Goal: Transaction & Acquisition: Purchase product/service

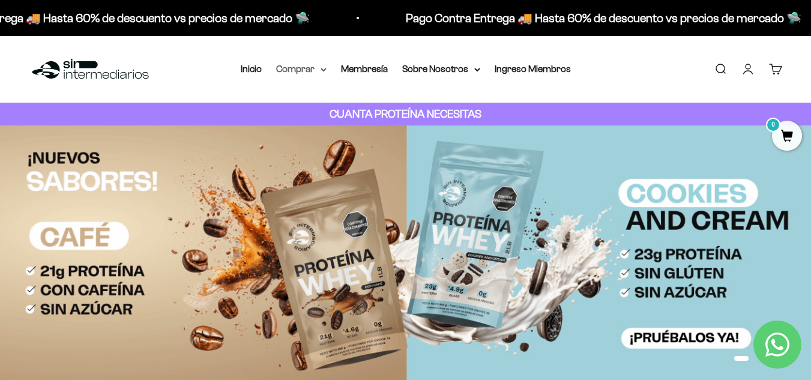
click at [321, 72] on summary "Comprar" at bounding box center [301, 69] width 50 height 16
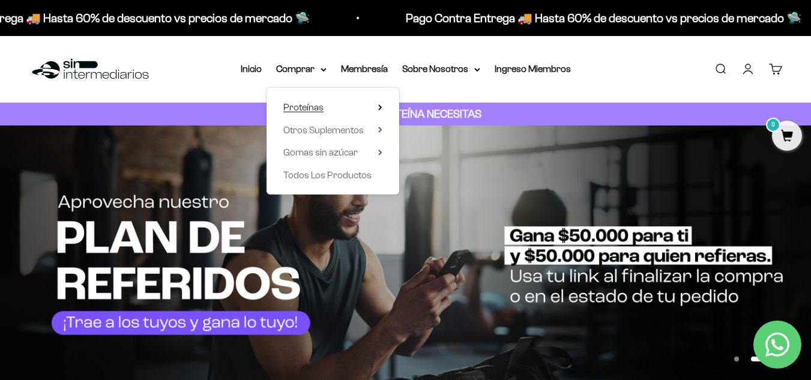
click at [370, 112] on summary "Proteínas" at bounding box center [332, 108] width 99 height 16
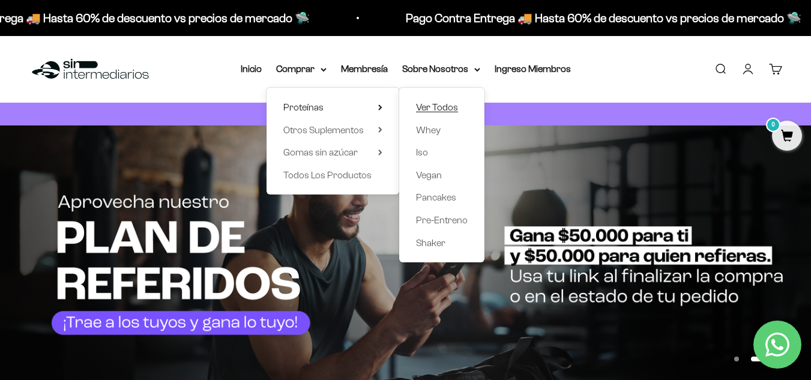
click at [443, 110] on span "Ver Todos" at bounding box center [437, 107] width 42 height 10
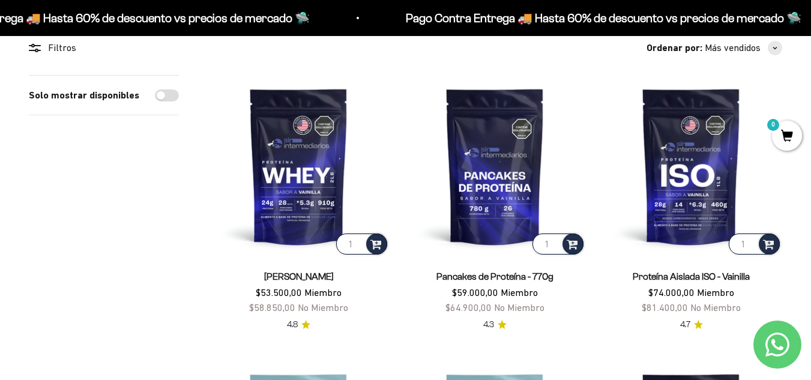
scroll to position [116, 0]
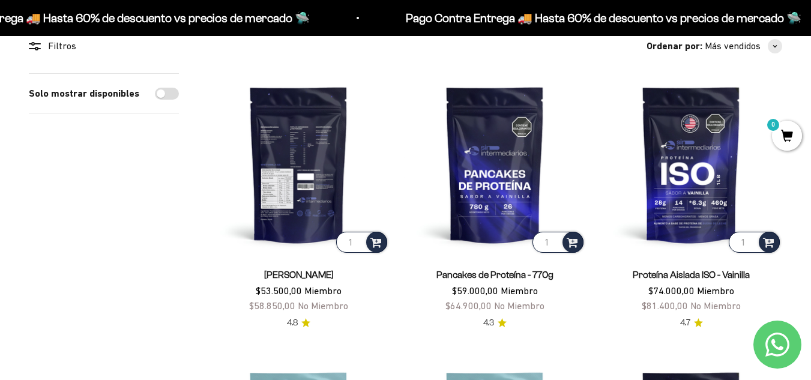
click at [273, 200] on img at bounding box center [299, 164] width 182 height 182
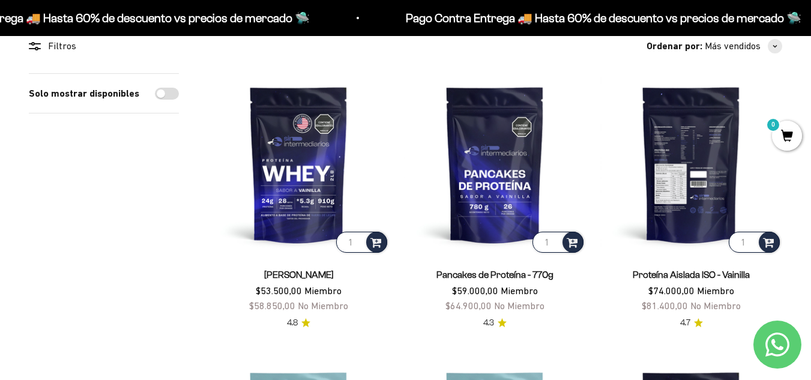
click at [678, 212] on img at bounding box center [691, 164] width 182 height 182
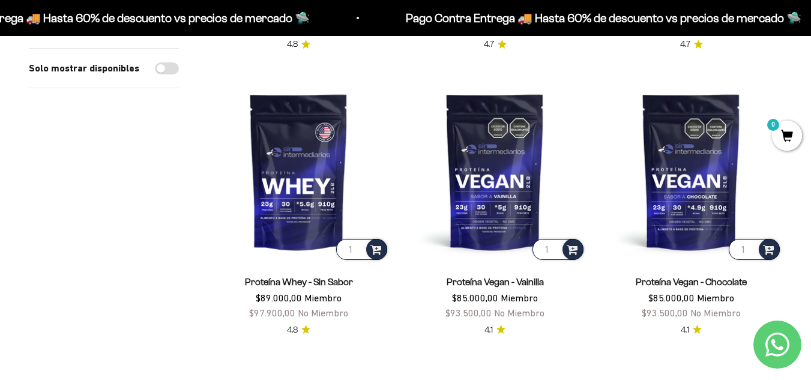
scroll to position [966, 0]
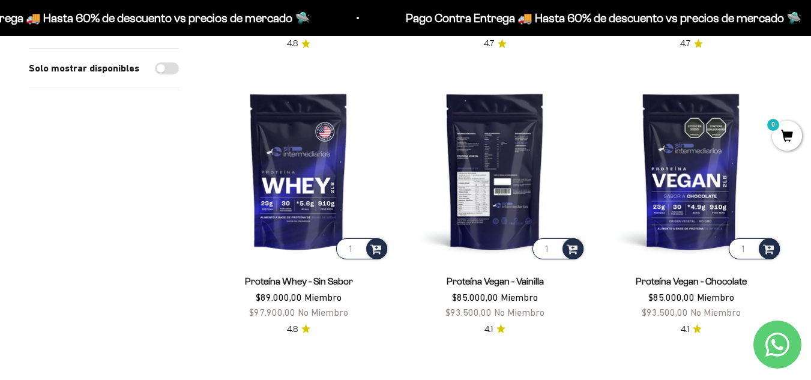
click at [495, 184] on img at bounding box center [495, 171] width 182 height 182
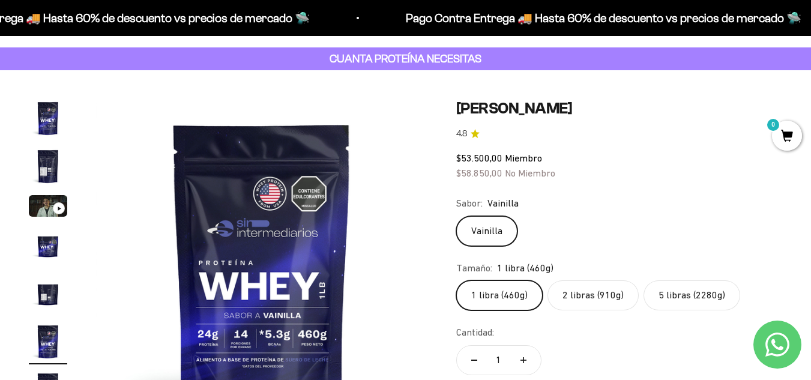
scroll to position [56, 0]
click at [679, 293] on label "5 libras (2280g)" at bounding box center [692, 295] width 97 height 30
click at [456, 280] on input "5 libras (2280g)" at bounding box center [456, 279] width 1 height 1
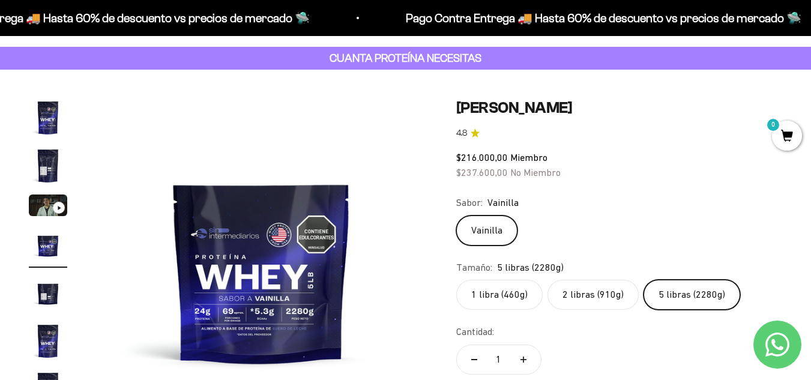
click at [601, 294] on label "2 libras (910g)" at bounding box center [592, 295] width 91 height 30
click at [456, 280] on input "2 libras (910g)" at bounding box center [456, 279] width 1 height 1
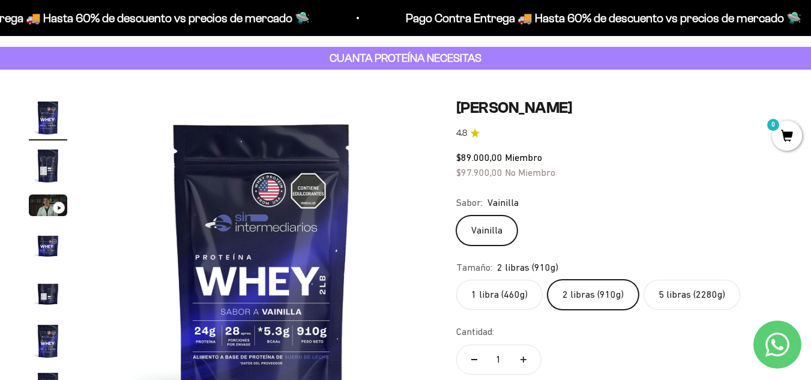
click at [510, 286] on label "1 libra (460g)" at bounding box center [499, 295] width 86 height 30
click at [456, 280] on input "1 libra (460g)" at bounding box center [456, 279] width 1 height 1
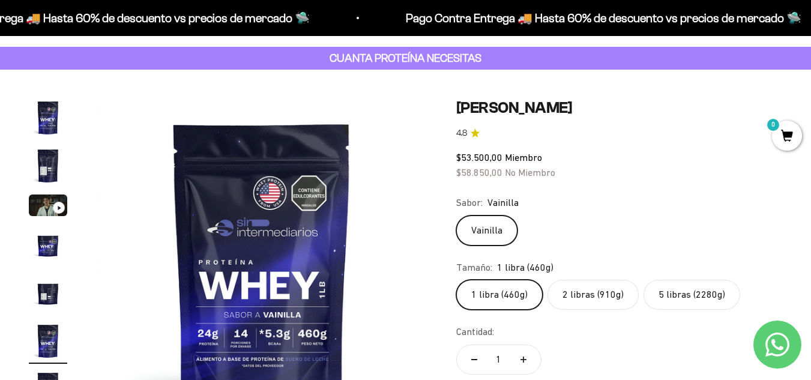
click at [577, 285] on label "2 libras (910g)" at bounding box center [592, 295] width 91 height 30
click at [456, 280] on input "2 libras (910g)" at bounding box center [456, 279] width 1 height 1
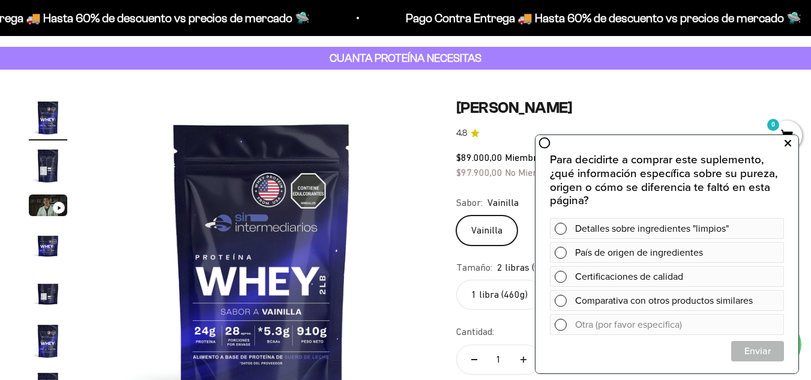
click at [789, 147] on icon at bounding box center [788, 144] width 7 height 16
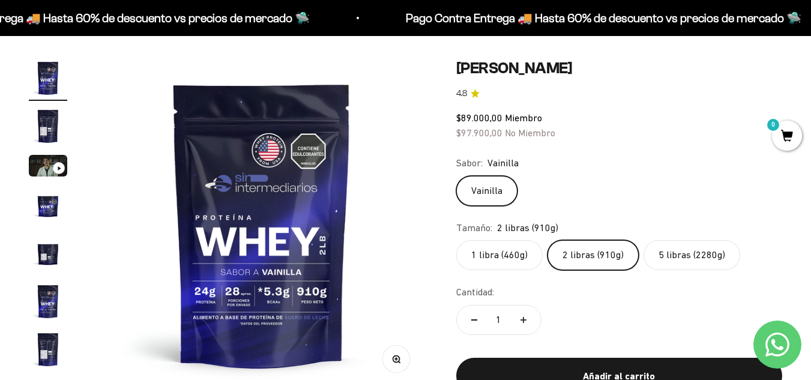
scroll to position [96, 0]
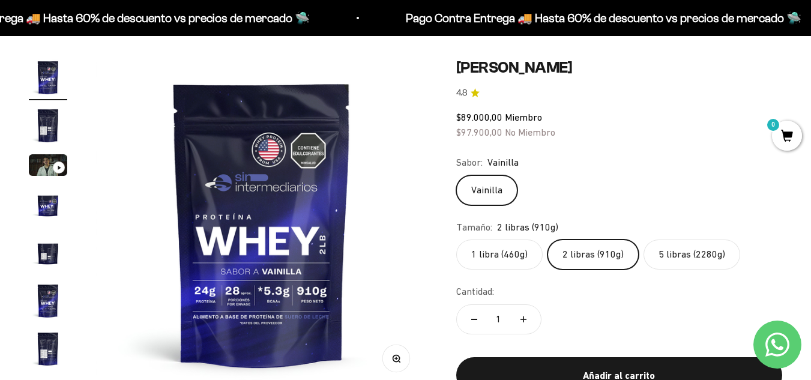
click at [520, 259] on label "1 libra (460g)" at bounding box center [499, 255] width 86 height 30
click at [456, 240] on input "1 libra (460g)" at bounding box center [456, 239] width 1 height 1
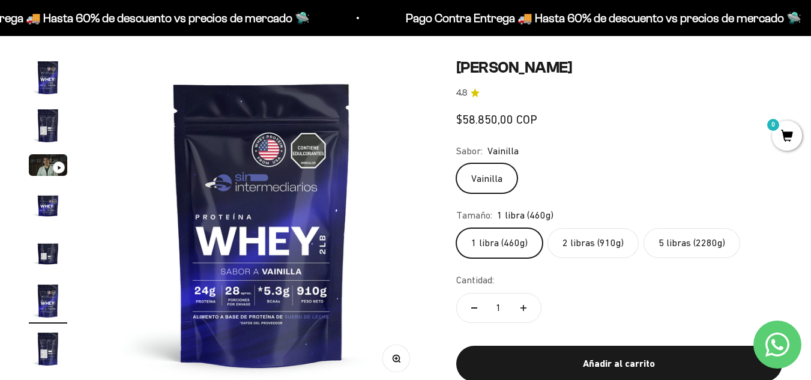
scroll to position [0, 1692]
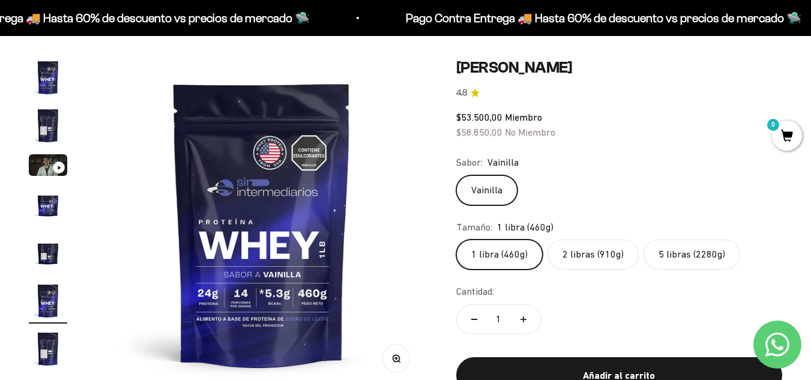
click at [587, 245] on label "2 libras (910g)" at bounding box center [592, 255] width 91 height 30
click at [456, 240] on input "2 libras (910g)" at bounding box center [456, 239] width 1 height 1
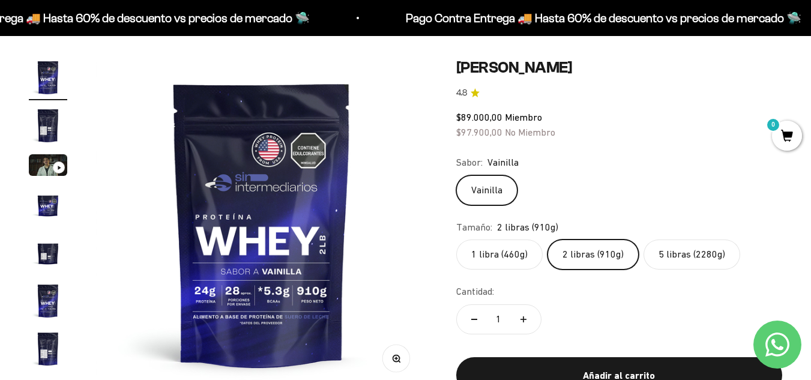
click at [495, 245] on label "1 libra (460g)" at bounding box center [499, 255] width 86 height 30
click at [456, 240] on input "1 libra (460g)" at bounding box center [456, 239] width 1 height 1
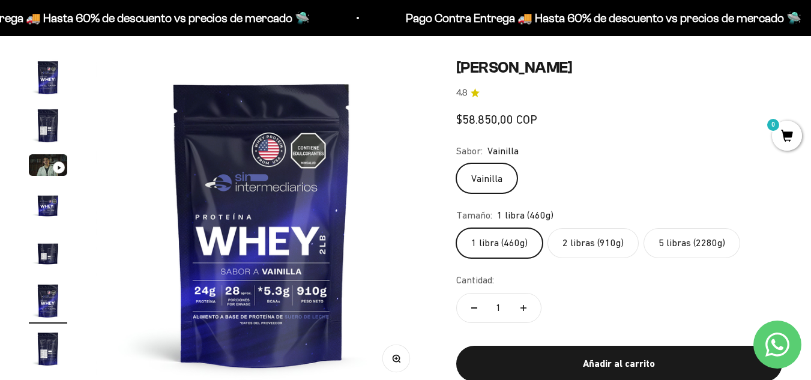
scroll to position [0, 1692]
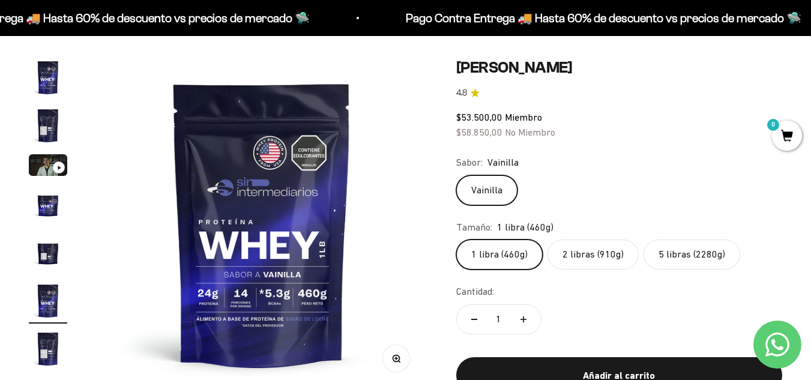
click at [46, 252] on img "Ir al artículo 5" at bounding box center [48, 253] width 38 height 38
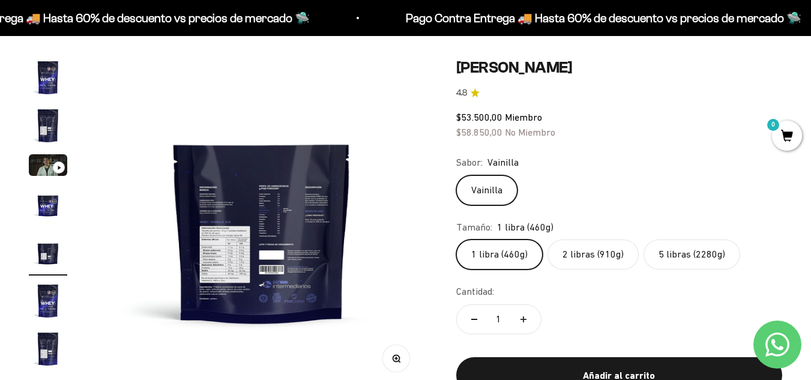
click at [266, 275] on img at bounding box center [261, 223] width 331 height 331
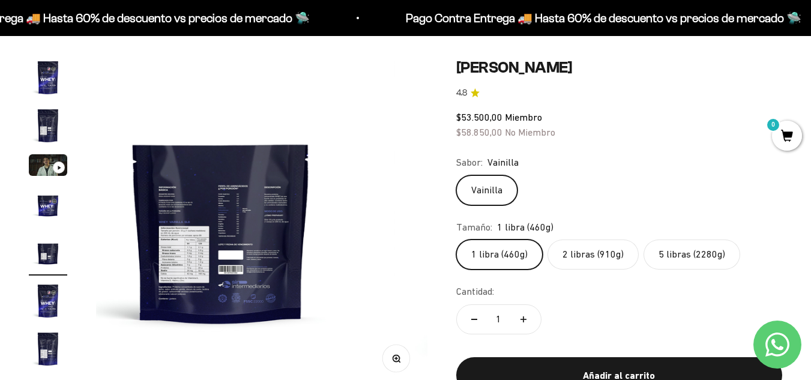
scroll to position [0, 1354]
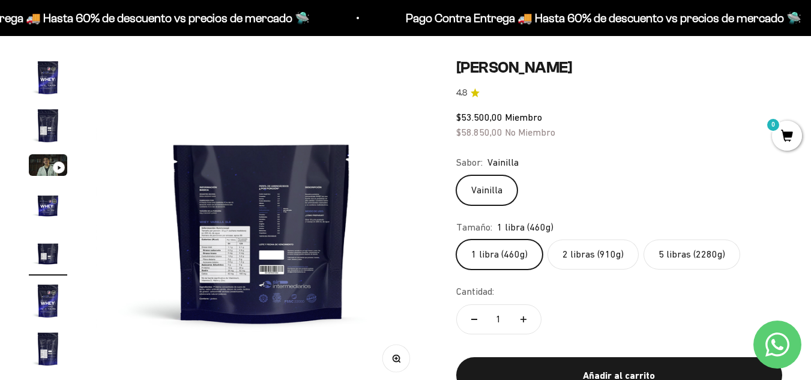
click at [400, 355] on icon "button" at bounding box center [396, 358] width 8 height 8
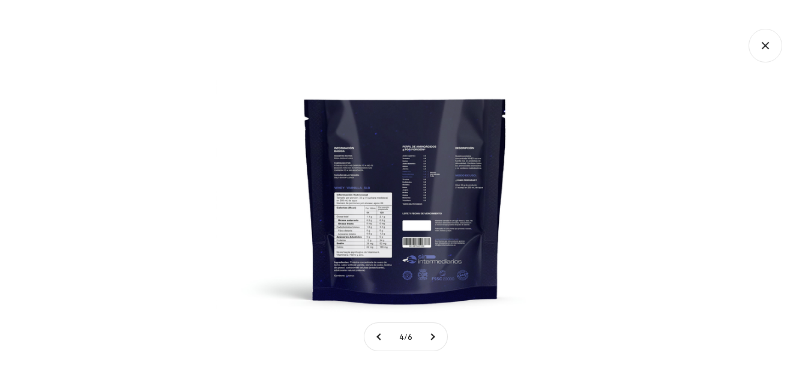
click at [377, 252] on img at bounding box center [406, 190] width 380 height 380
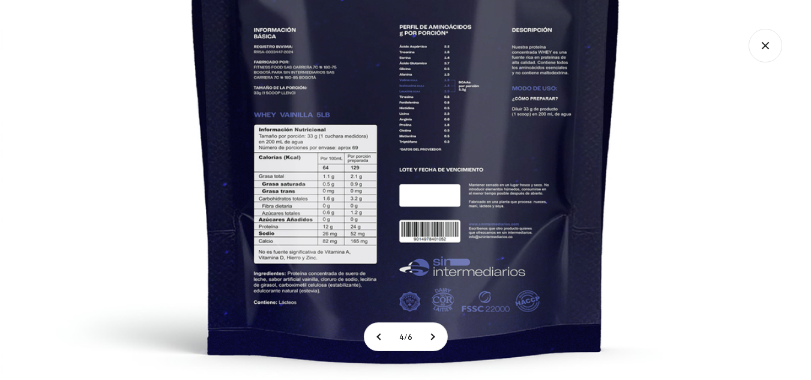
click at [385, 194] on img at bounding box center [406, 119] width 810 height 810
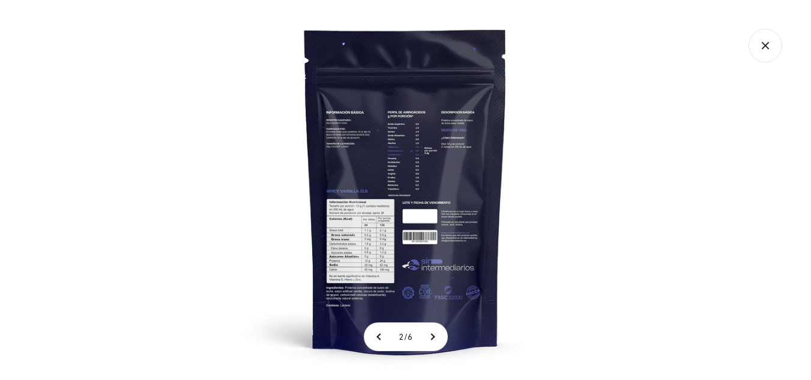
click at [385, 194] on img at bounding box center [406, 190] width 380 height 380
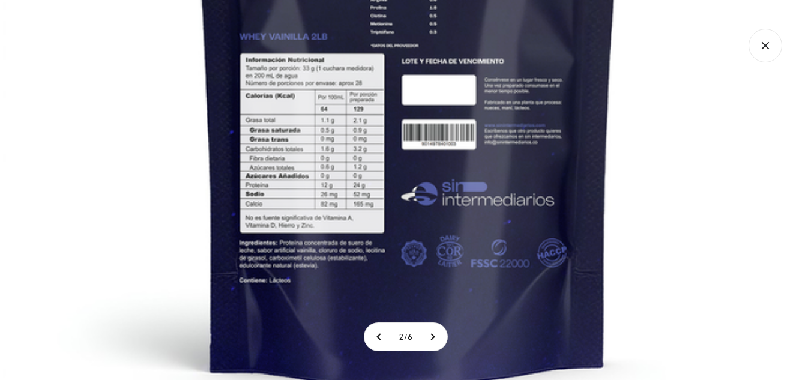
click at [406, 83] on img at bounding box center [408, 34] width 810 height 810
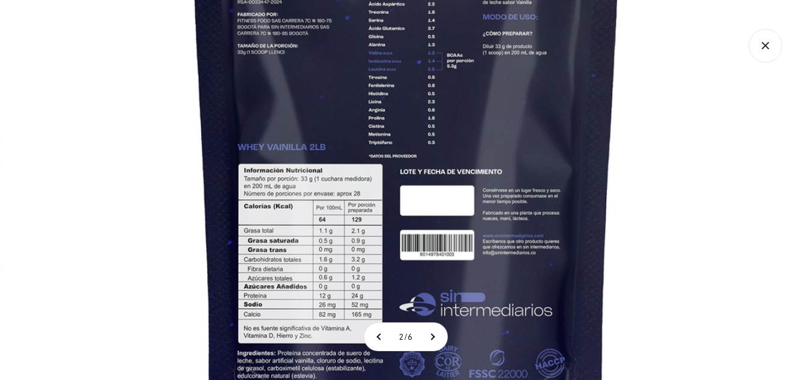
click at [500, 266] on img at bounding box center [406, 144] width 810 height 810
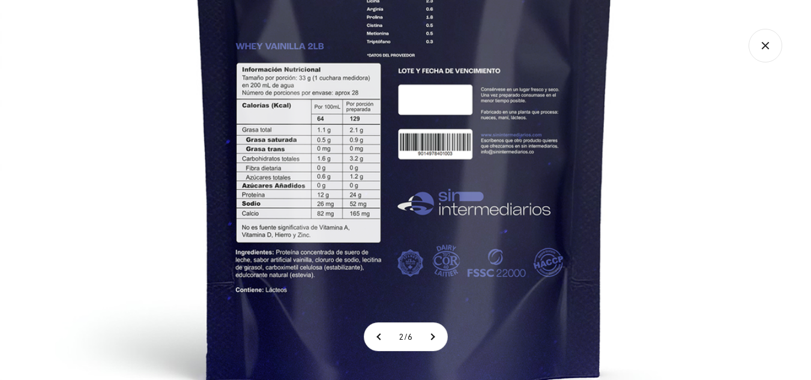
click at [465, 100] on img at bounding box center [404, 44] width 810 height 810
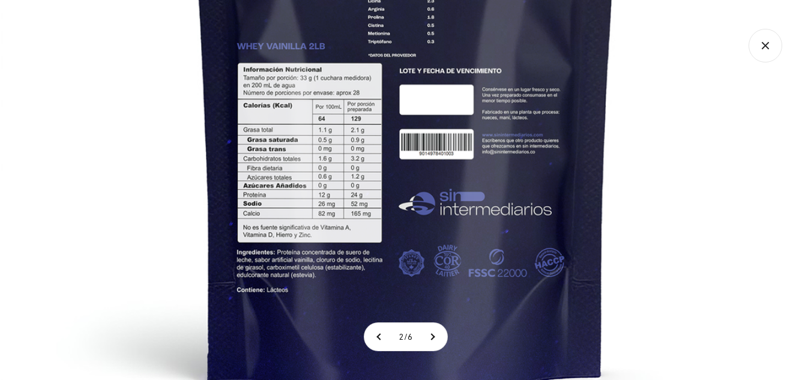
click at [773, 58] on icon "Cerrar galería" at bounding box center [766, 46] width 34 height 34
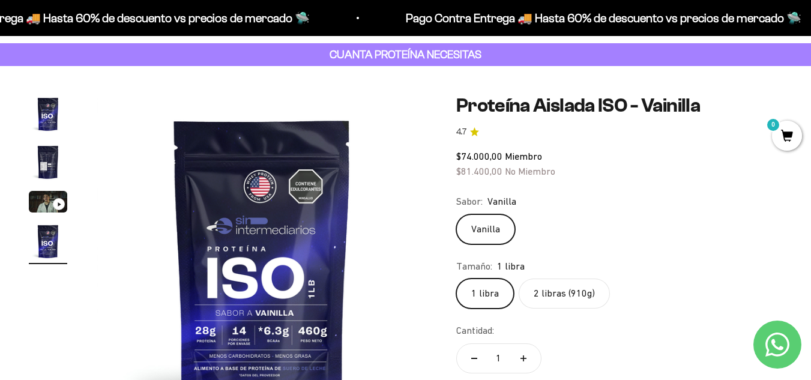
scroll to position [61, 0]
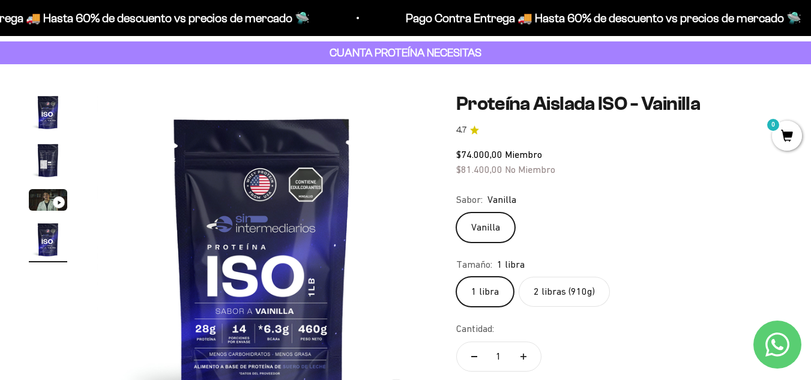
click at [564, 288] on label "2 libras (910g)" at bounding box center [564, 292] width 91 height 30
click at [456, 277] on input "2 libras (910g)" at bounding box center [456, 276] width 1 height 1
click at [638, 231] on div "Vanilla" at bounding box center [619, 228] width 326 height 30
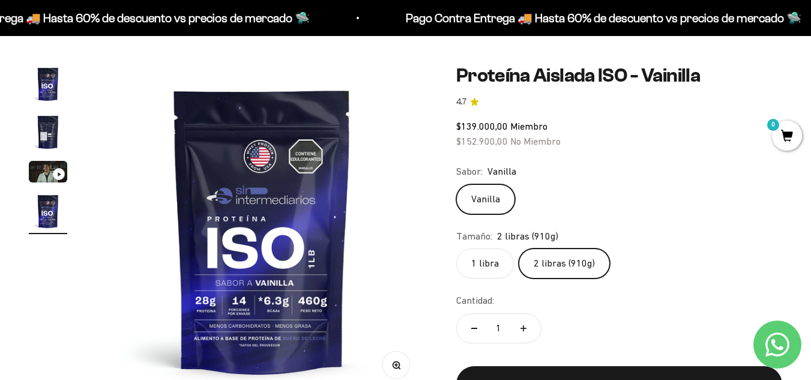
scroll to position [89, 0]
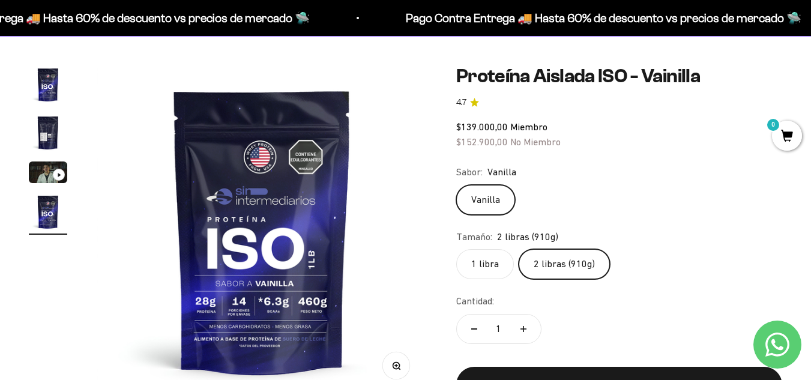
click at [494, 264] on label "1 libra" at bounding box center [485, 264] width 58 height 30
click at [456, 249] on input "1 libra" at bounding box center [456, 249] width 1 height 1
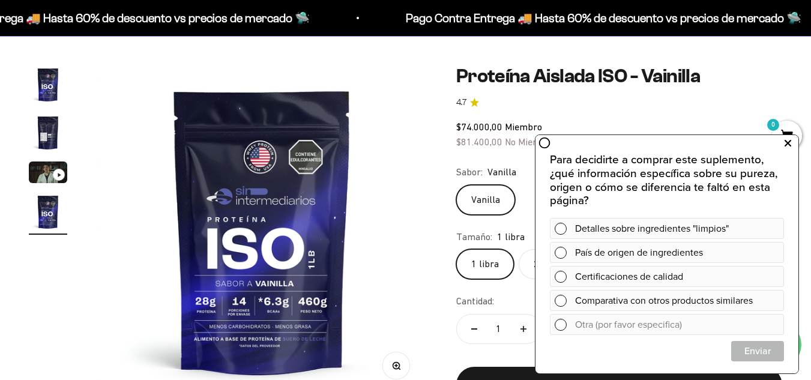
click at [787, 144] on icon at bounding box center [788, 144] width 7 height 16
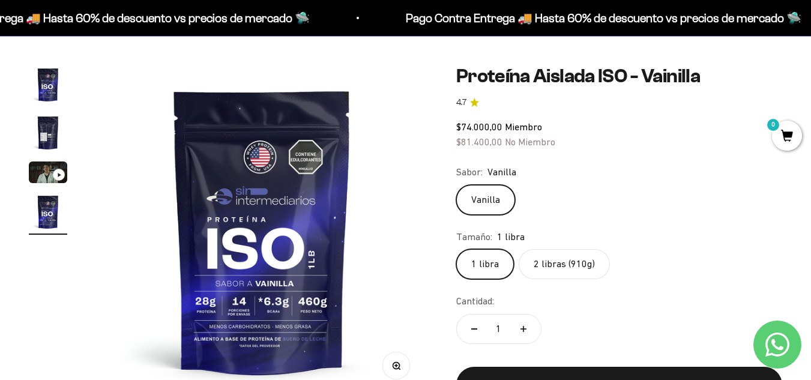
click at [38, 127] on img "Ir al artículo 2" at bounding box center [48, 132] width 38 height 38
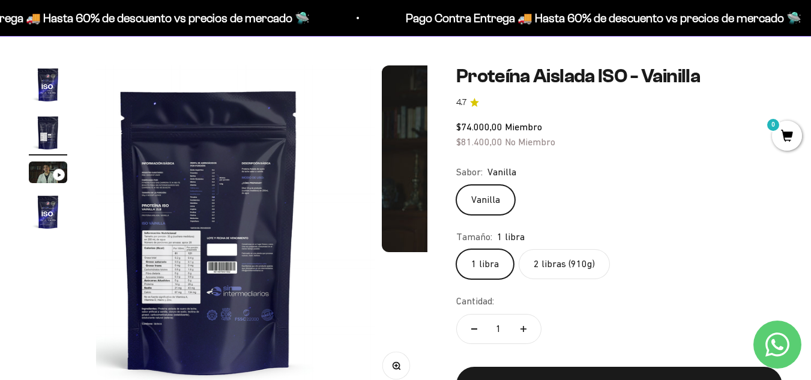
scroll to position [0, 339]
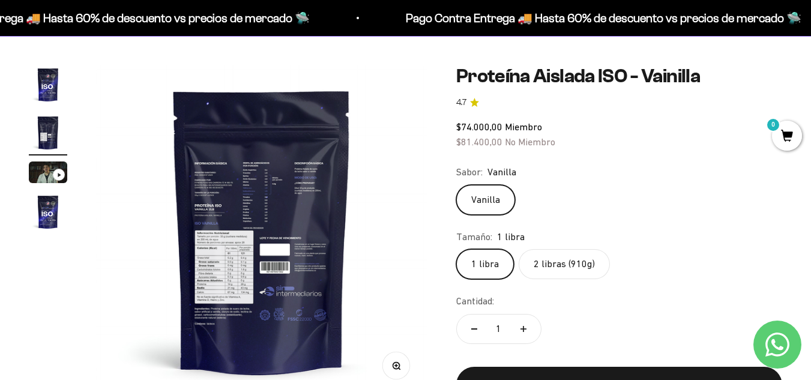
click at [396, 362] on circle "button" at bounding box center [396, 365] width 7 height 7
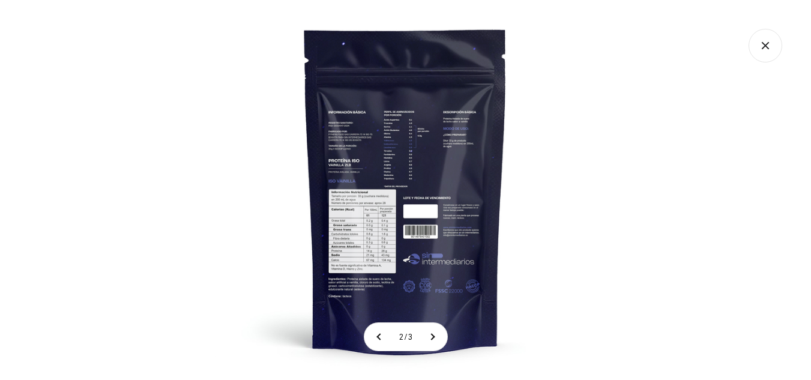
click at [402, 253] on img at bounding box center [406, 190] width 380 height 380
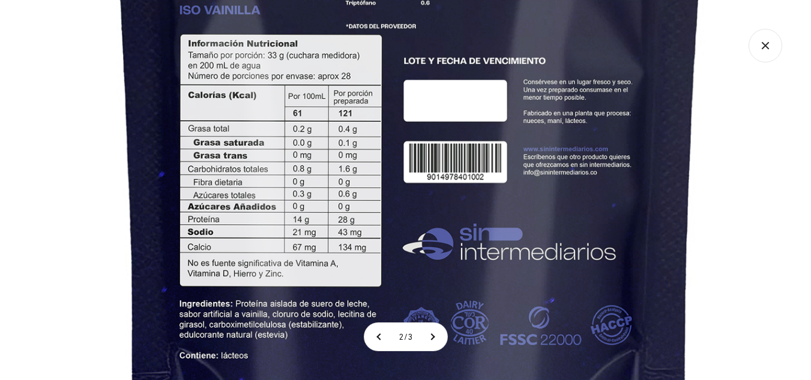
click at [420, 209] on img at bounding box center [410, 37] width 1140 height 1140
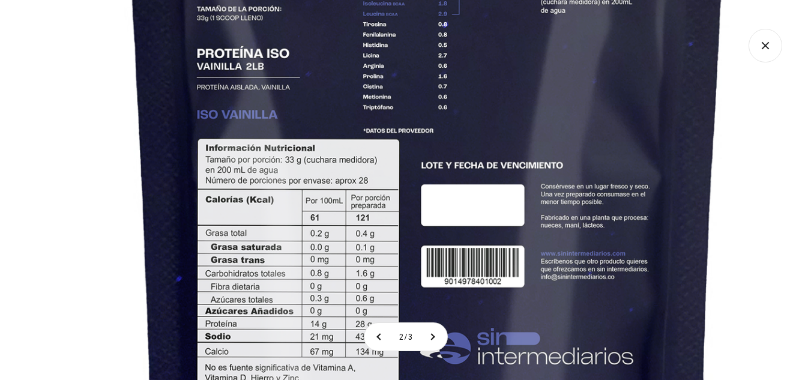
click at [400, 306] on img at bounding box center [428, 141] width 1140 height 1140
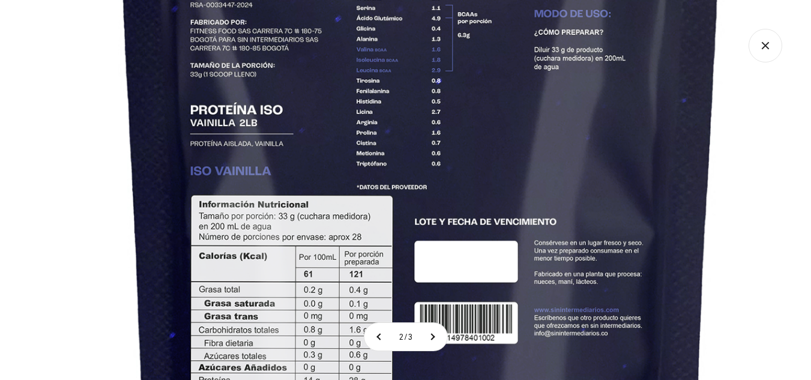
click at [478, 196] on img at bounding box center [421, 198] width 1140 height 1140
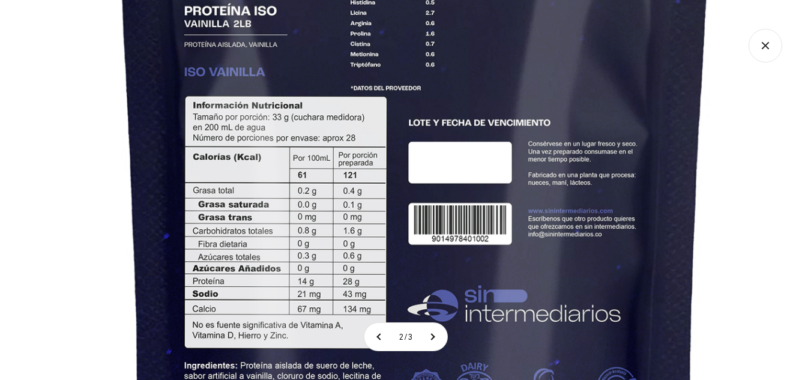
click at [470, 79] on img at bounding box center [415, 99] width 1140 height 1140
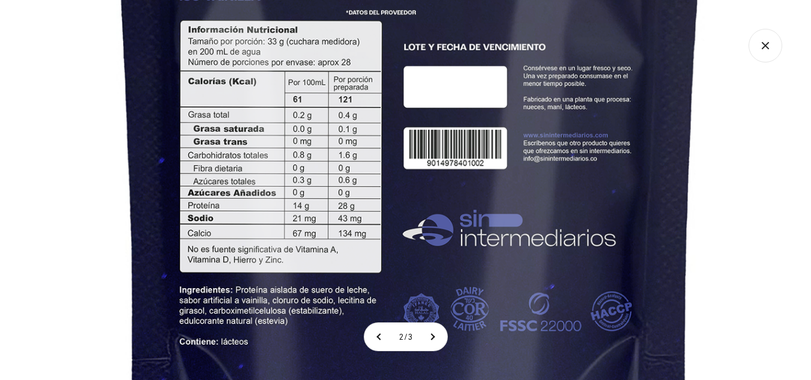
click at [467, 70] on img at bounding box center [410, 23] width 1140 height 1140
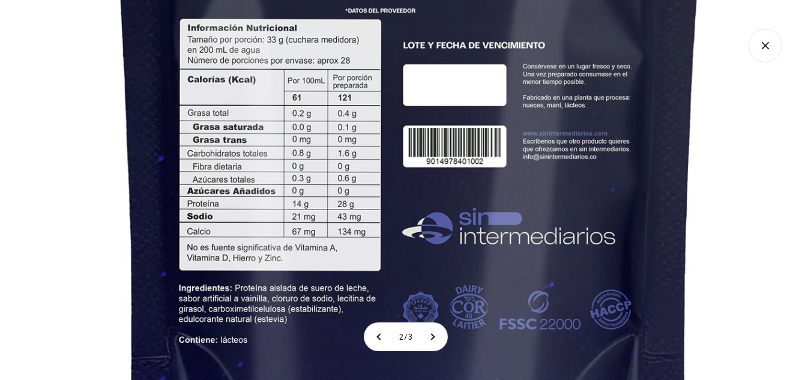
click at [759, 50] on icon "Cerrar galería" at bounding box center [766, 46] width 34 height 34
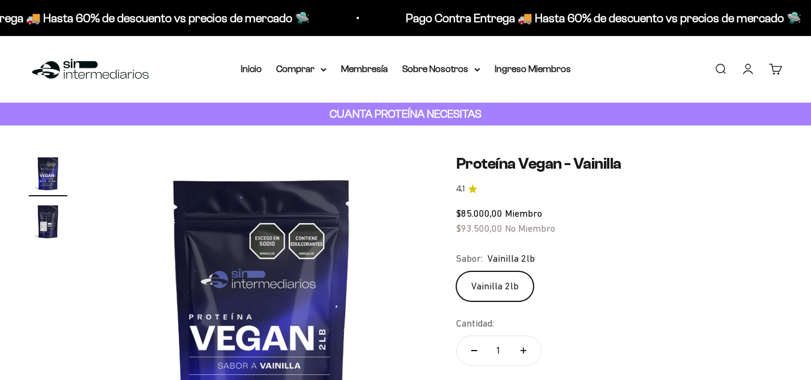
click at [49, 221] on img "Ir al artículo 2" at bounding box center [48, 221] width 38 height 38
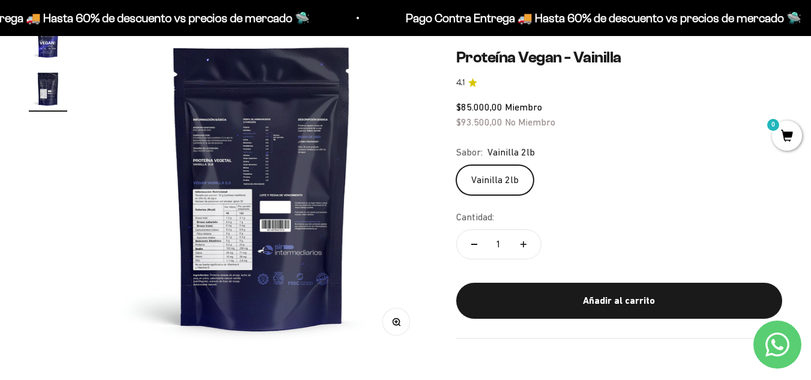
scroll to position [134, 0]
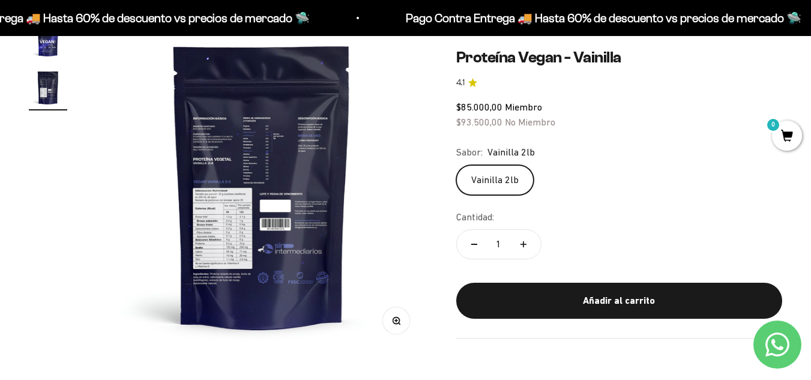
click at [399, 324] on icon "button" at bounding box center [398, 323] width 1 height 1
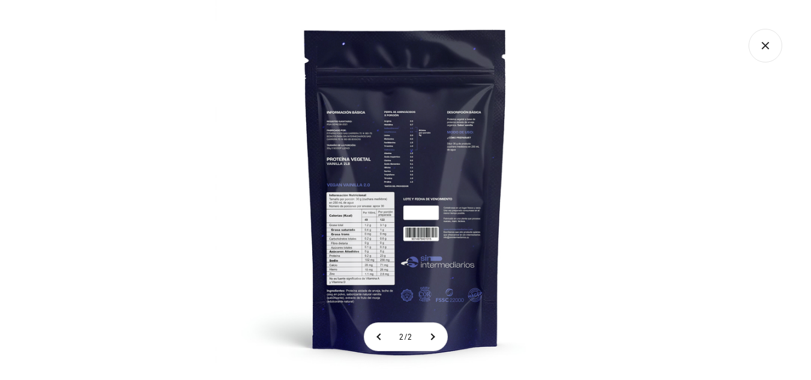
click at [380, 260] on img at bounding box center [406, 190] width 380 height 380
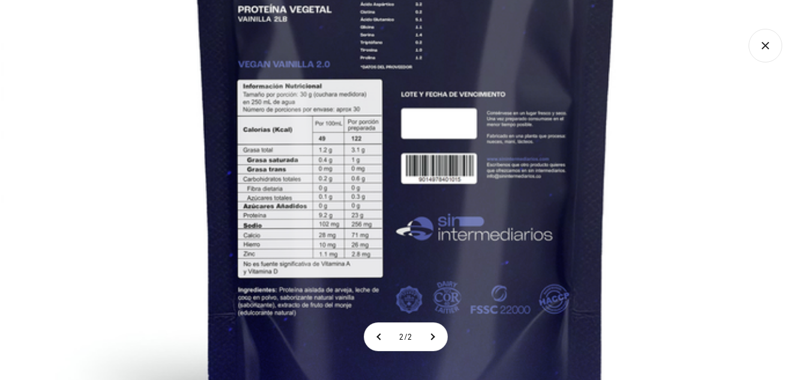
click at [406, 191] on img at bounding box center [406, 75] width 810 height 810
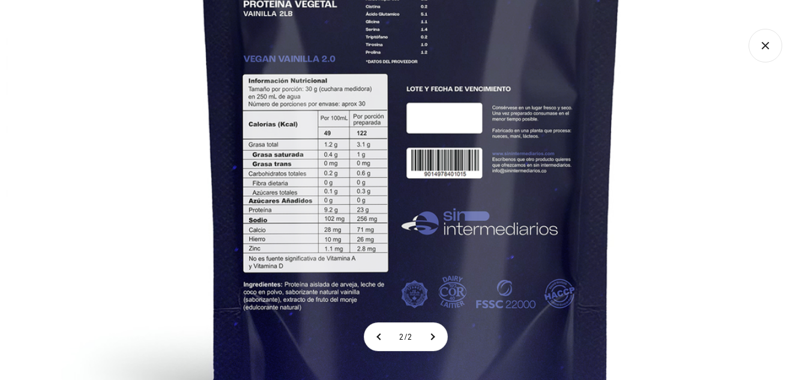
click at [420, 216] on img at bounding box center [411, 69] width 810 height 810
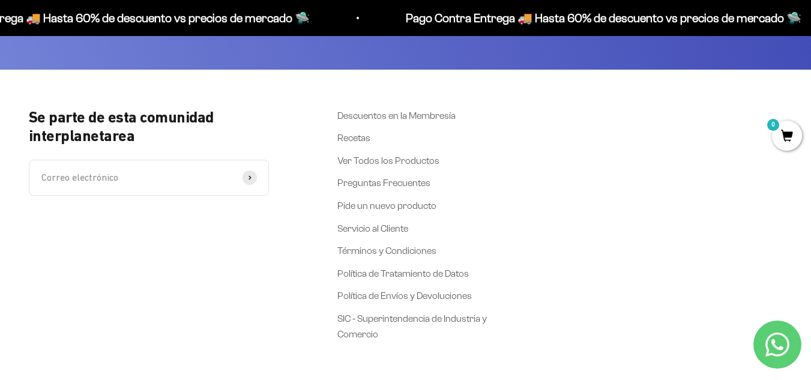
scroll to position [2025, 0]
click at [354, 140] on link "Recetas" at bounding box center [353, 138] width 33 height 16
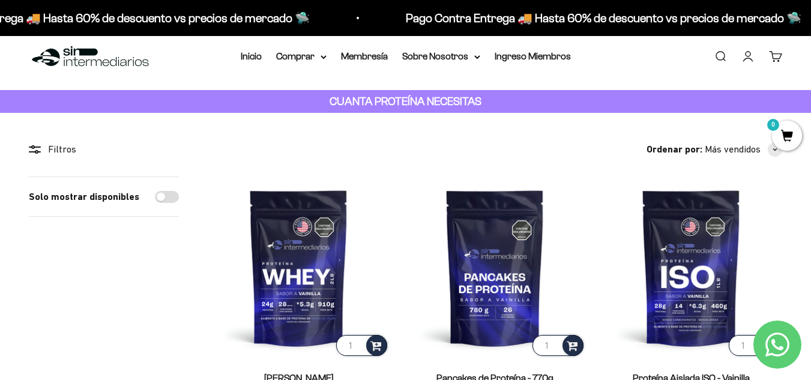
scroll to position [0, 0]
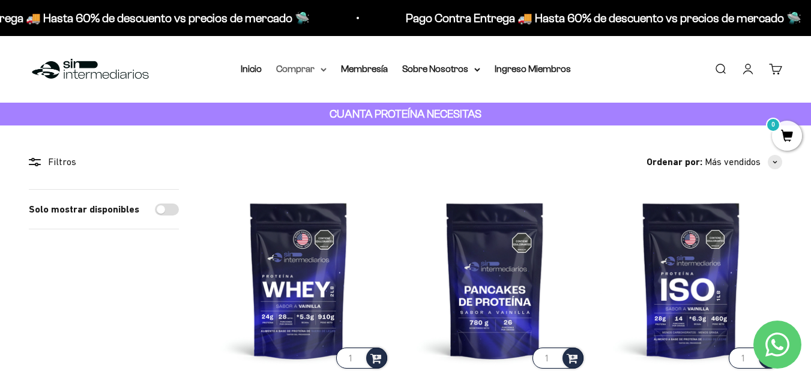
click at [316, 73] on summary "Comprar" at bounding box center [301, 69] width 50 height 16
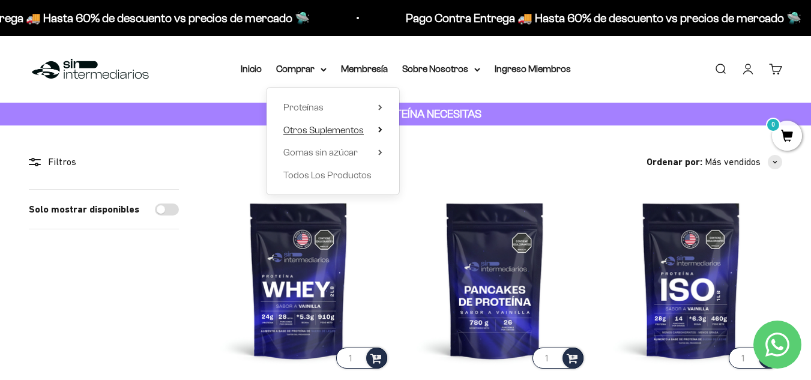
click at [376, 132] on summary "Otros Suplementos" at bounding box center [332, 130] width 99 height 16
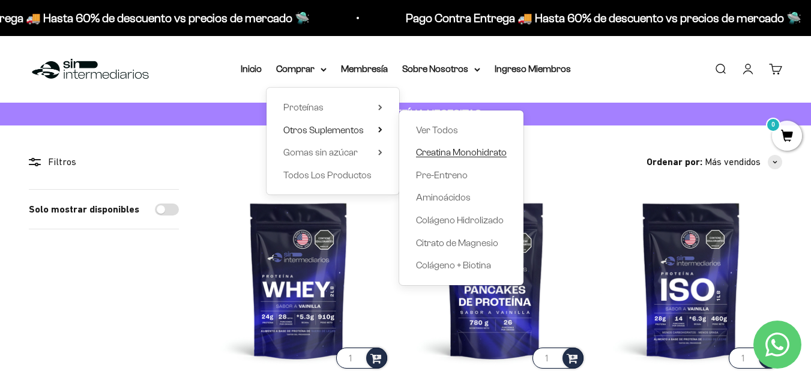
click at [468, 151] on span "Creatina Monohidrato" at bounding box center [461, 152] width 91 height 10
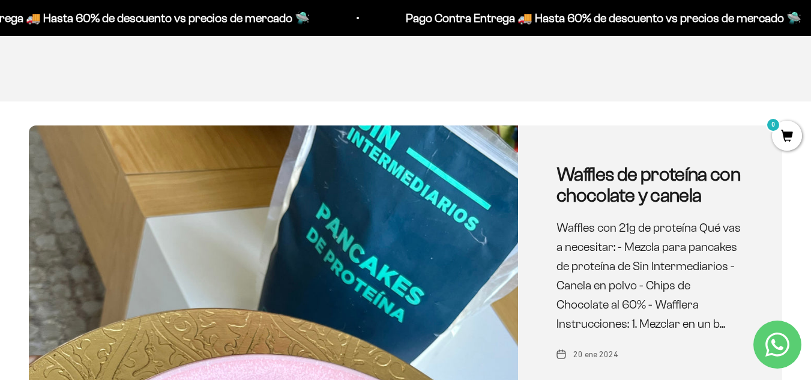
scroll to position [286, 0]
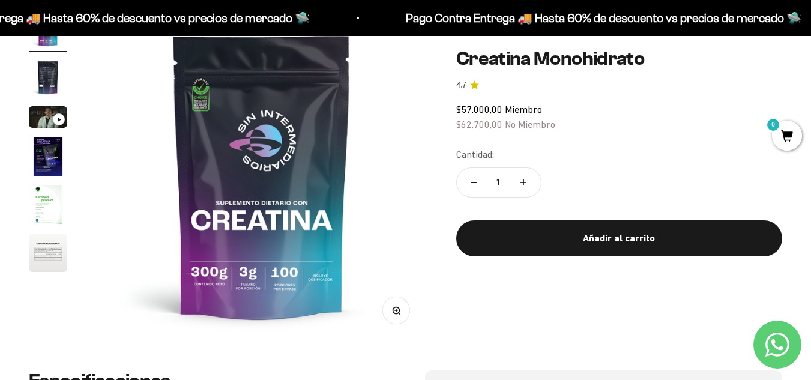
scroll to position [145, 0]
